Goal: Navigation & Orientation: Find specific page/section

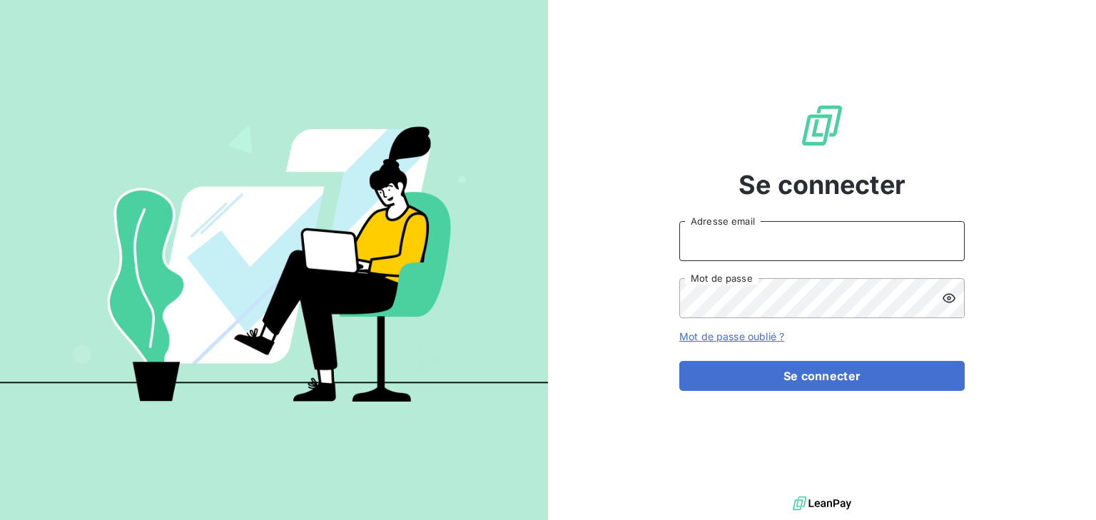
click at [768, 236] on input "Adresse email" at bounding box center [821, 241] width 285 height 40
type input "[PERSON_NAME][EMAIL_ADDRESS][DOMAIN_NAME]"
click at [679, 361] on button "Se connecter" at bounding box center [821, 376] width 285 height 30
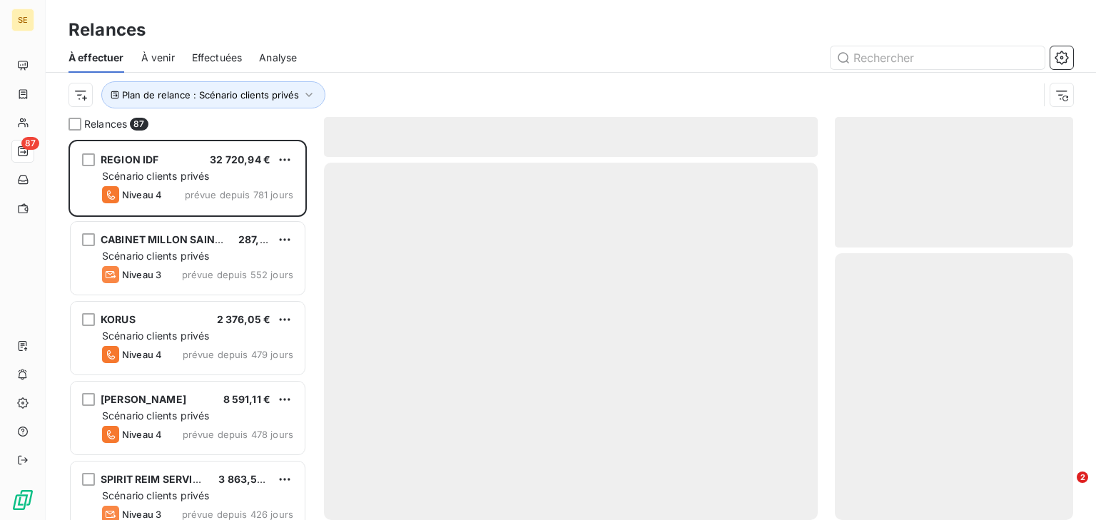
scroll to position [371, 229]
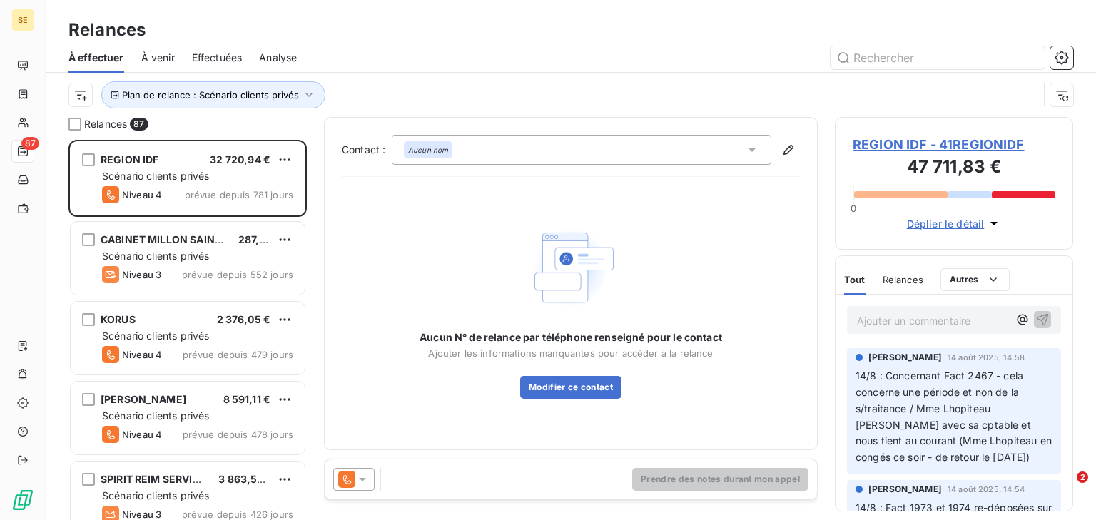
click at [213, 49] on div "Effectuées" at bounding box center [217, 58] width 51 height 30
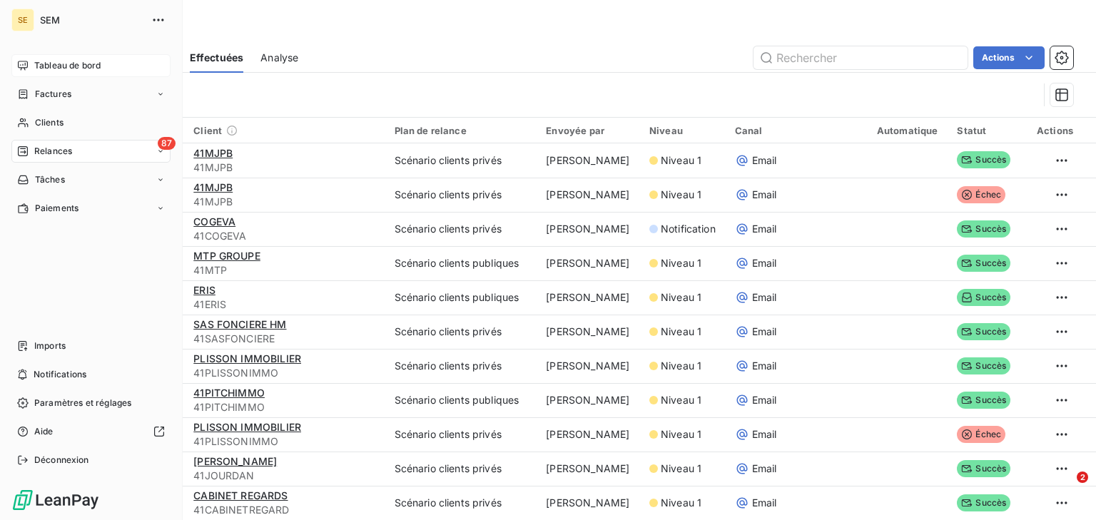
click at [47, 68] on span "Tableau de bord" at bounding box center [67, 65] width 66 height 13
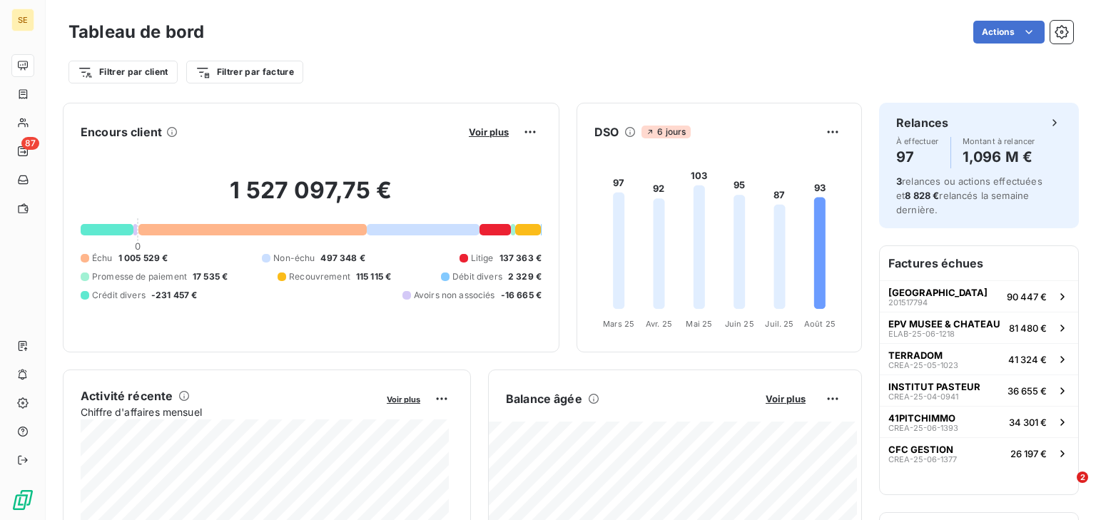
click at [47, 68] on div "Tableau de bord Actions Filtrer par client Filtrer par facture" at bounding box center [571, 47] width 1050 height 94
click at [774, 400] on span "Voir plus" at bounding box center [786, 398] width 40 height 11
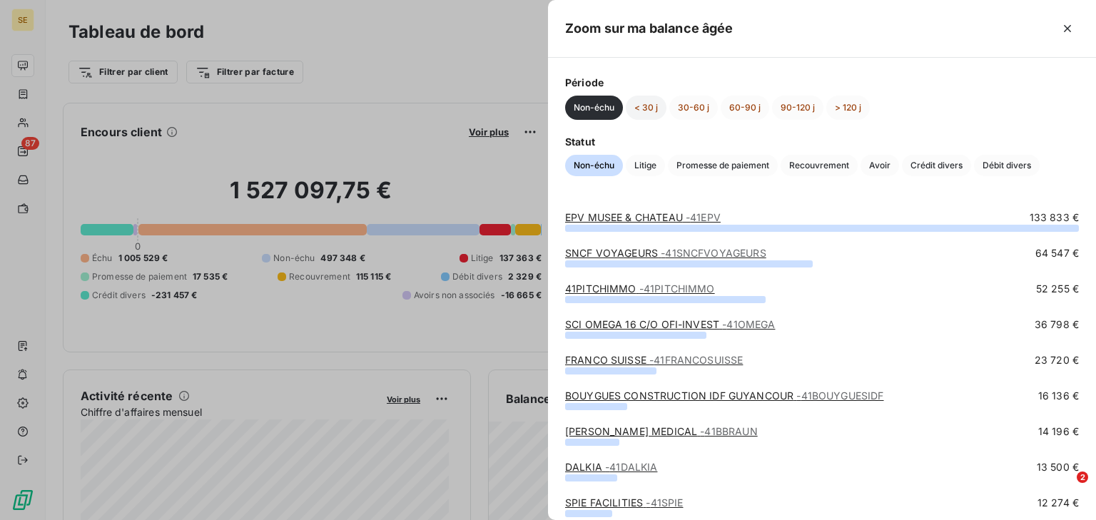
click at [651, 113] on button "< 30 j" at bounding box center [646, 108] width 41 height 24
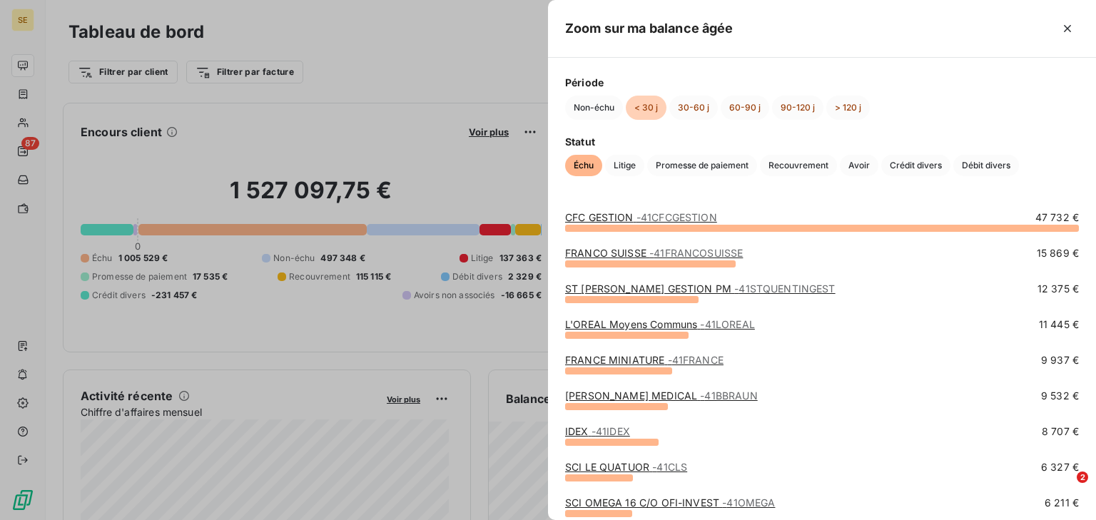
click at [619, 221] on link "CFC GESTION - 41CFCGESTION" at bounding box center [641, 217] width 152 height 12
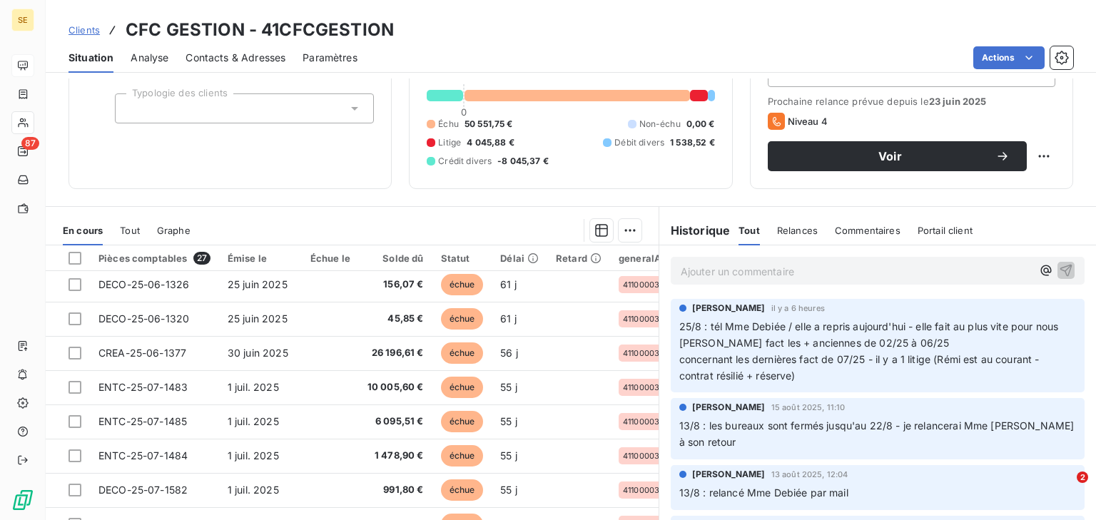
scroll to position [83, 0]
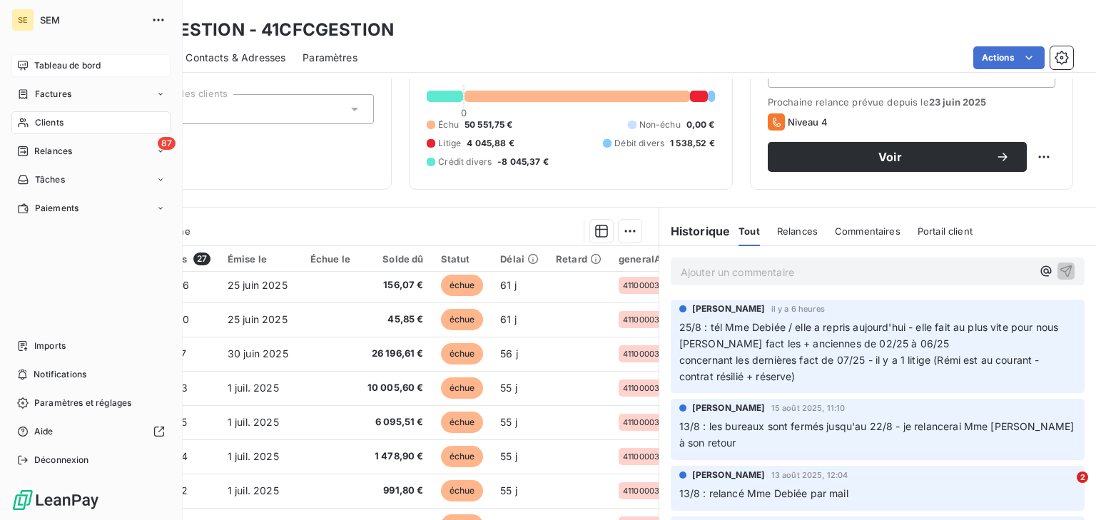
click at [36, 62] on span "Tableau de bord" at bounding box center [67, 65] width 66 height 13
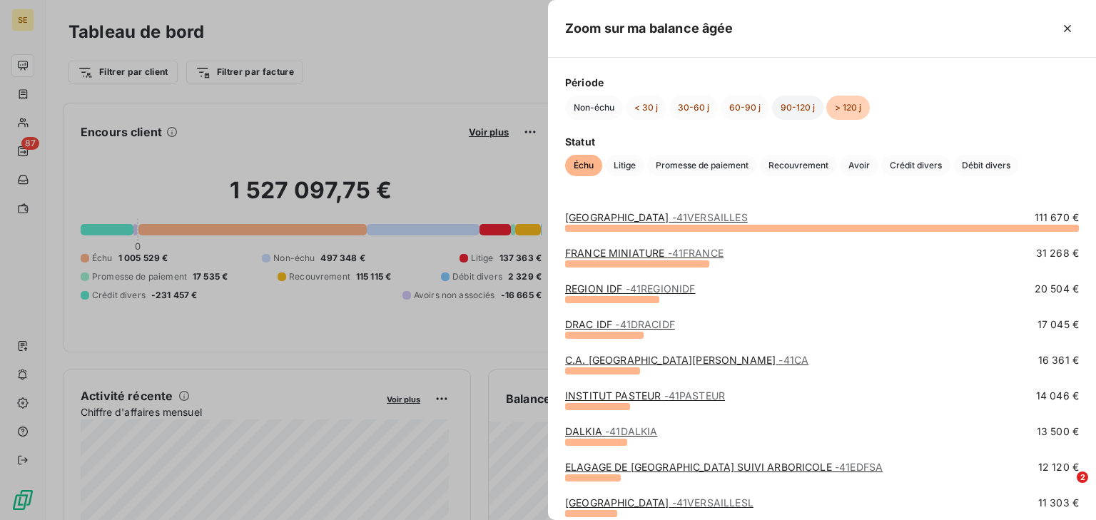
click at [793, 108] on button "90-120 j" at bounding box center [797, 108] width 51 height 24
